Goal: Information Seeking & Learning: Find specific fact

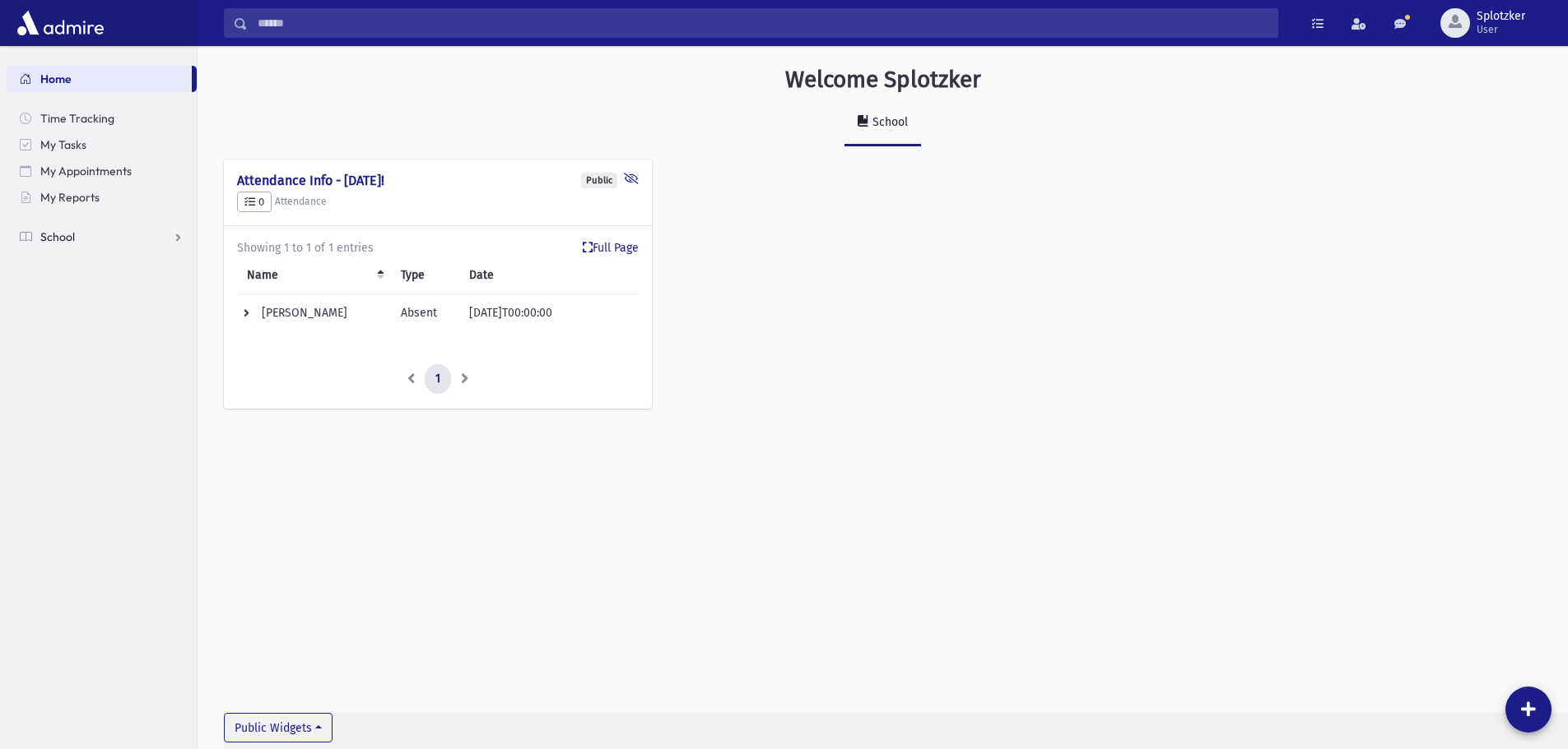
click at [64, 240] on span "School" at bounding box center [58, 237] width 35 height 15
click at [85, 259] on span "Students" at bounding box center [73, 263] width 45 height 15
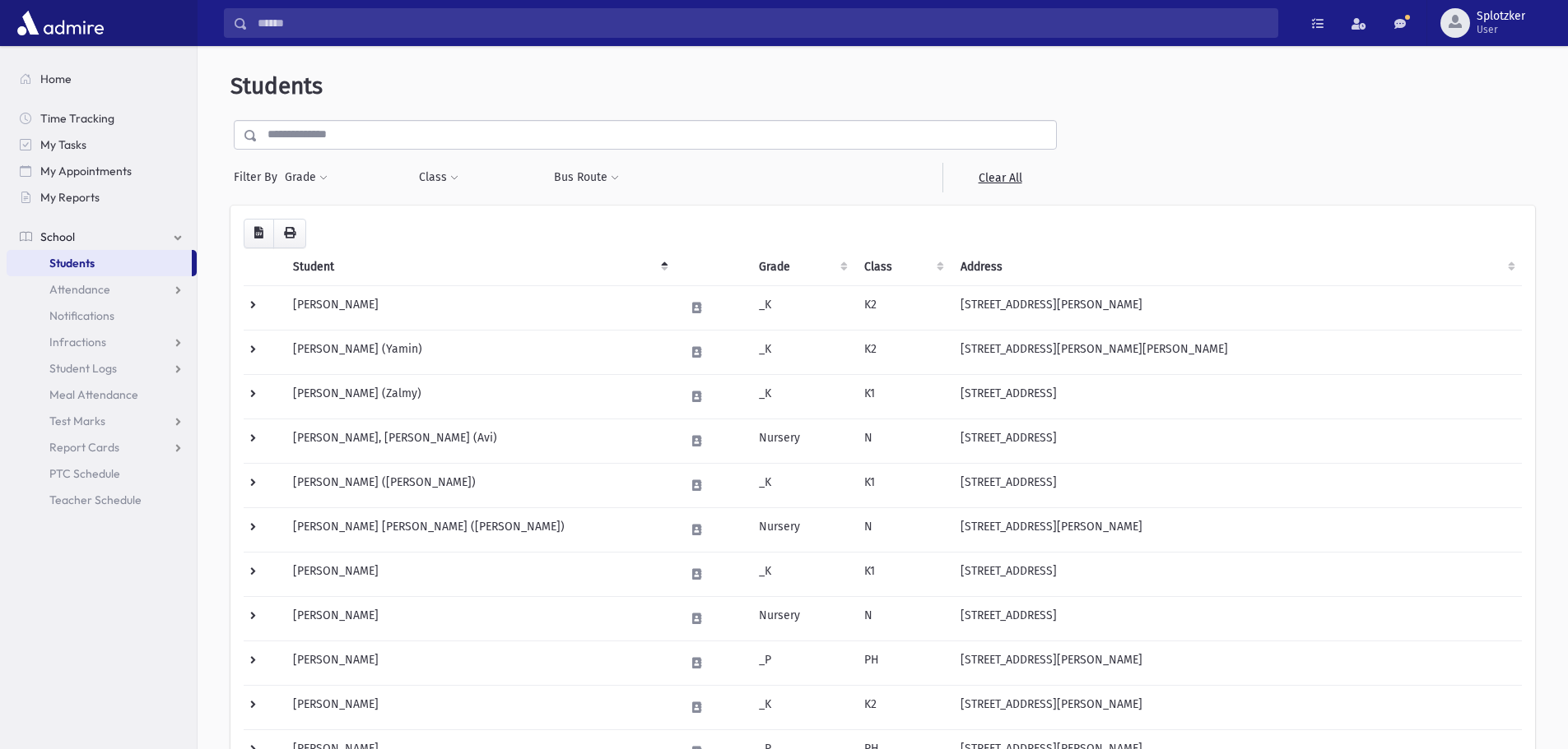
click at [559, 131] on input "text" at bounding box center [657, 135] width 798 height 30
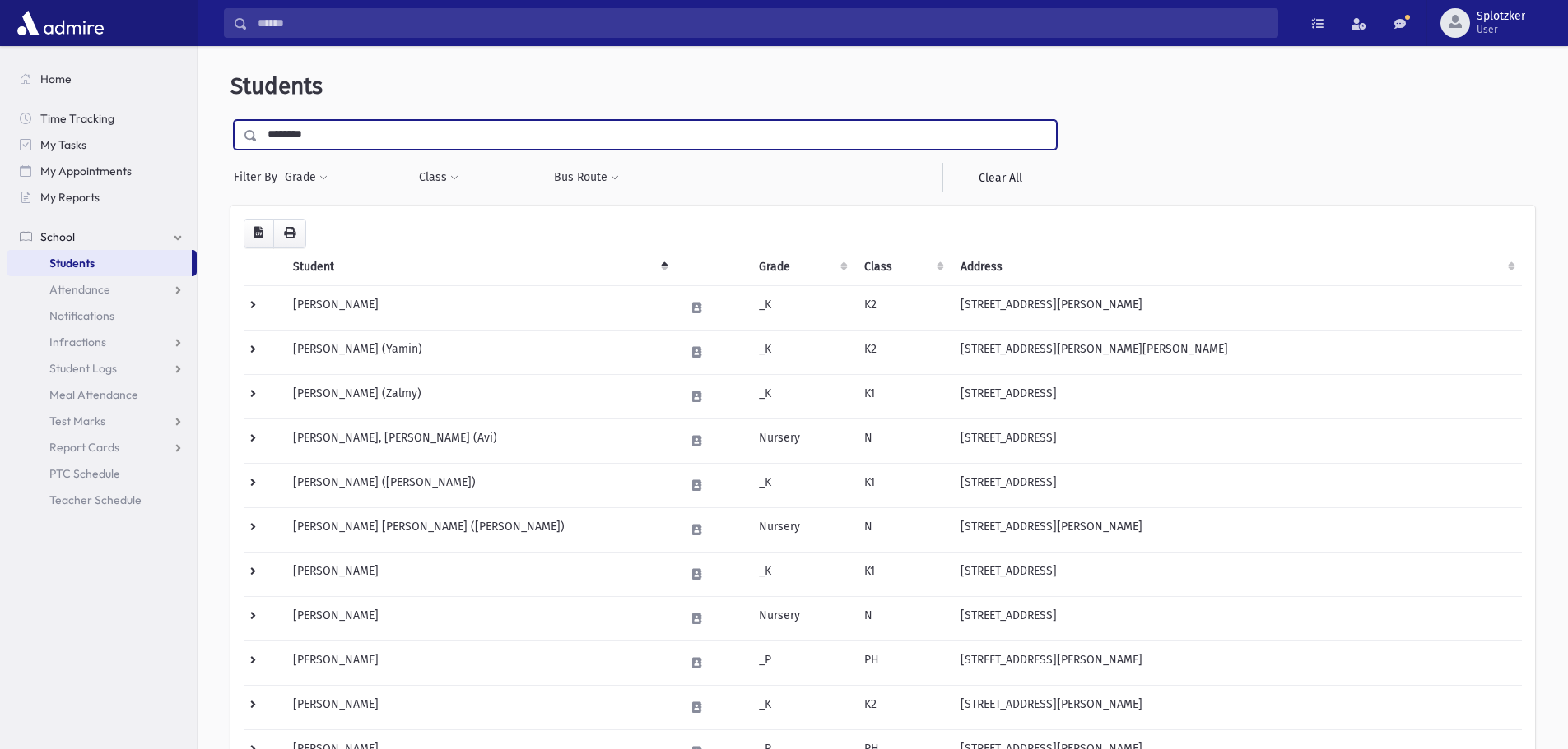
type input "********"
click at [231, 120] on input "submit" at bounding box center [253, 131] width 46 height 22
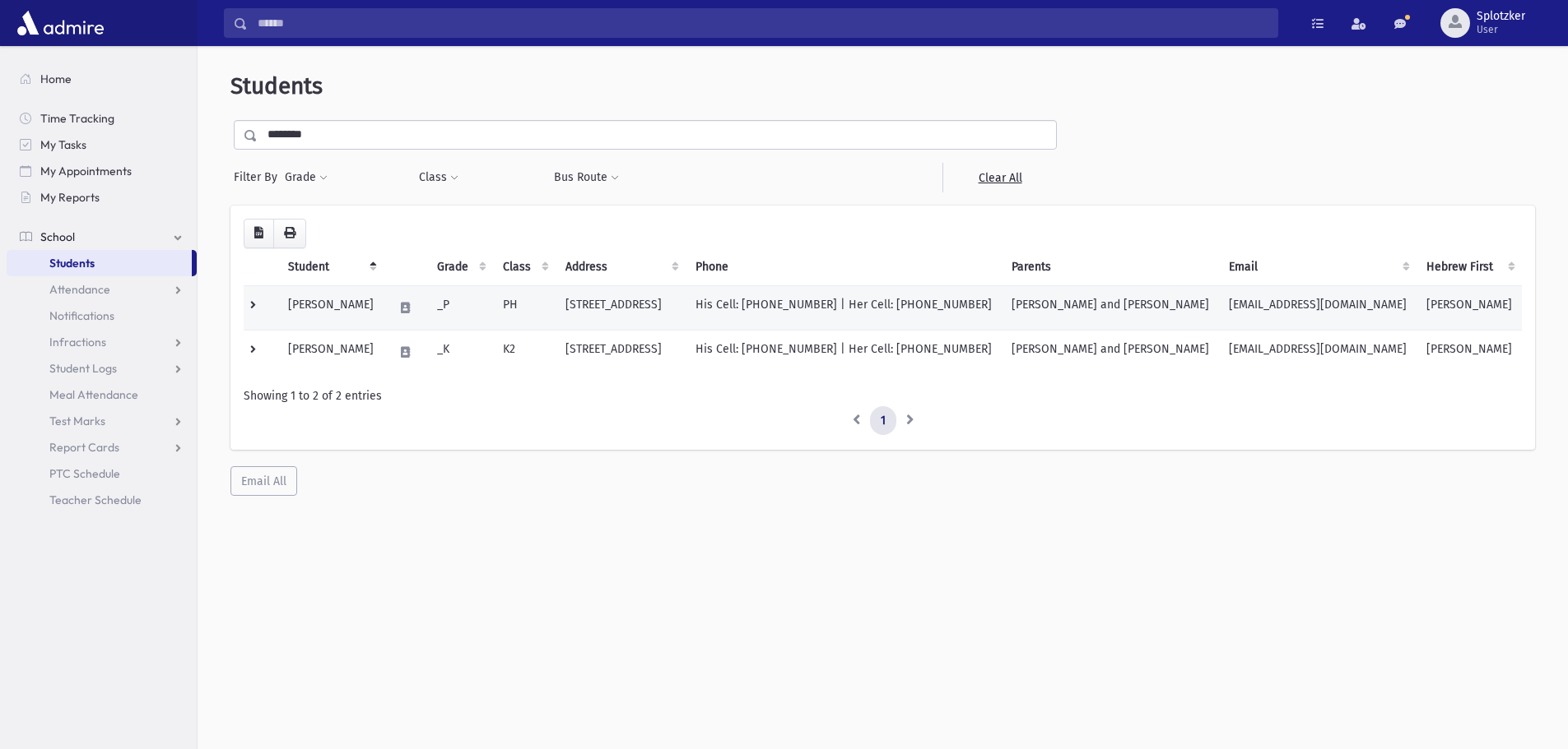
click at [673, 306] on td "3 Sagamore Circle Pomona, NY 10970" at bounding box center [620, 307] width 130 height 45
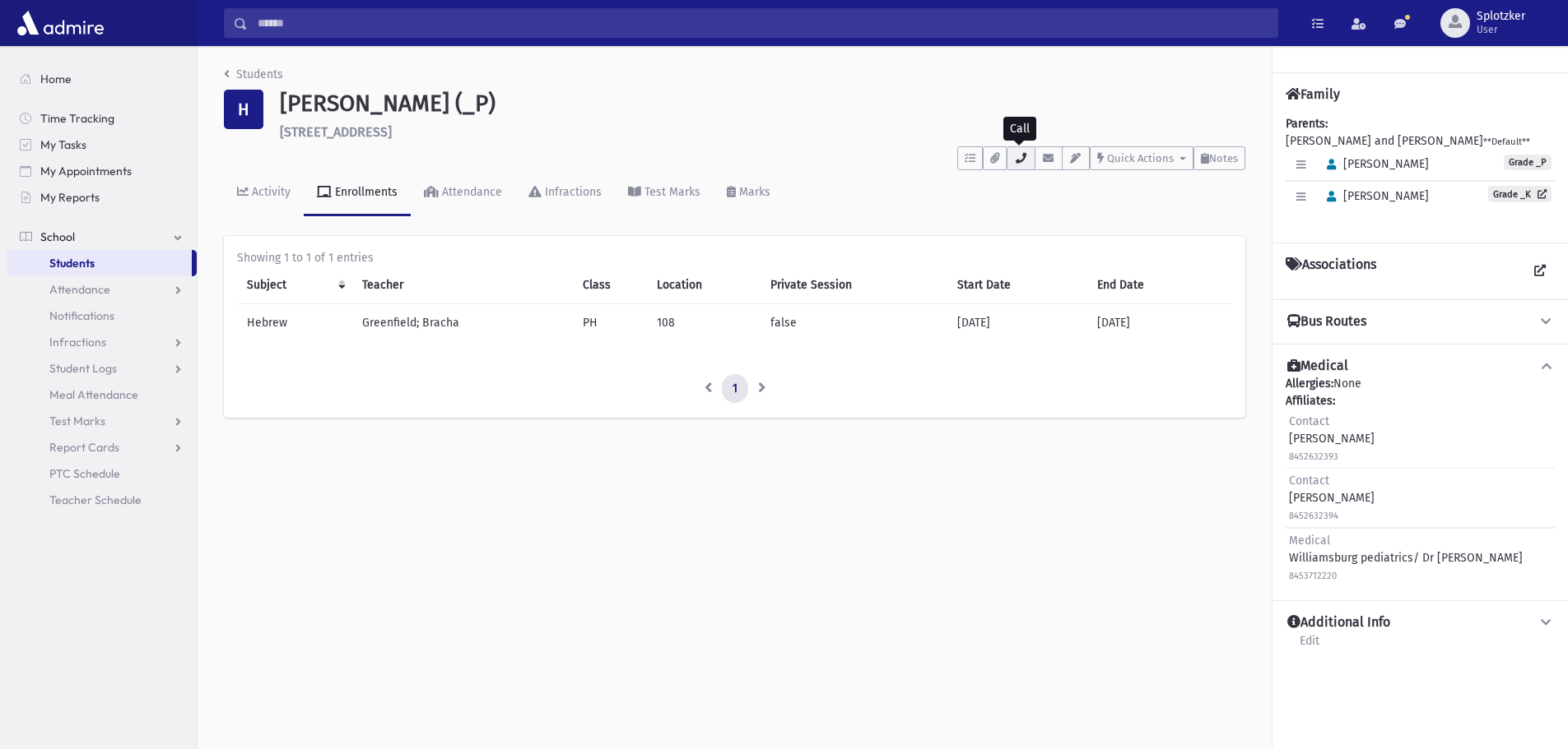
click at [1020, 156] on icon "button" at bounding box center [1020, 158] width 13 height 10
